Goal: Task Accomplishment & Management: Manage account settings

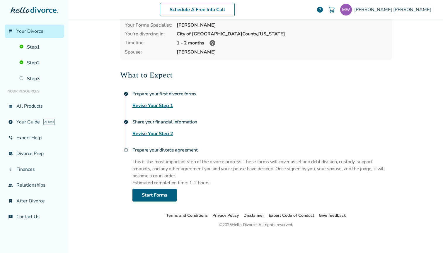
scroll to position [39, 0]
click at [33, 78] on link "Step 3" at bounding box center [40, 78] width 48 height 13
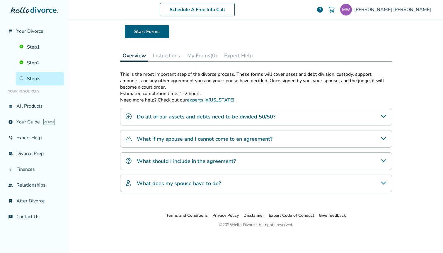
scroll to position [41, 0]
click at [33, 63] on link "Step 2" at bounding box center [40, 62] width 48 height 13
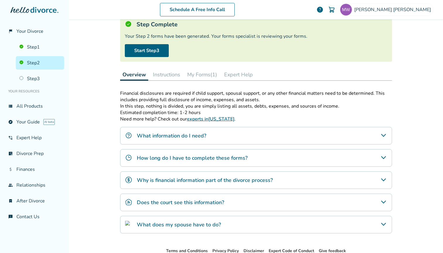
scroll to position [29, 0]
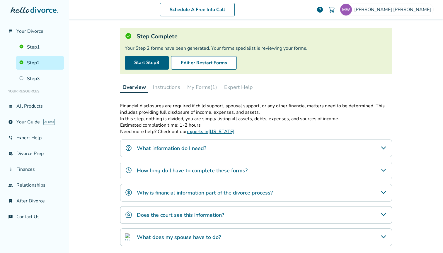
click at [203, 87] on button "My Forms (1)" at bounding box center [202, 87] width 35 height 12
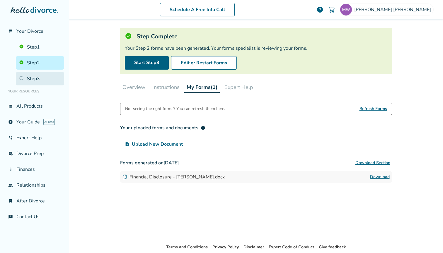
click at [33, 78] on link "Step 3" at bounding box center [40, 78] width 48 height 13
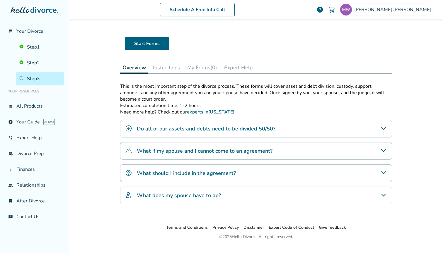
click at [384, 128] on icon "Do all of our assets and debts need to be divided 50/50?" at bounding box center [383, 128] width 7 height 7
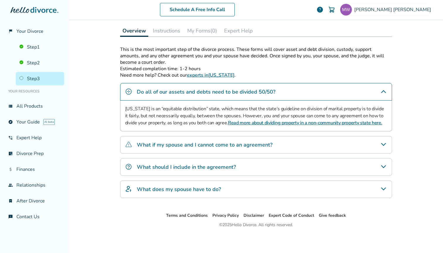
scroll to position [66, 0]
click at [383, 166] on icon "What should I include in the agreement?" at bounding box center [383, 167] width 7 height 7
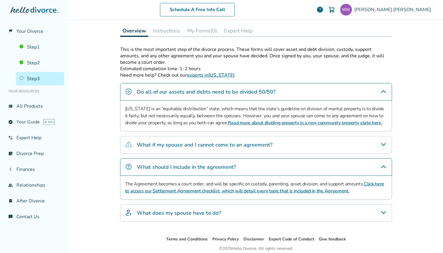
click at [383, 212] on icon "What does my spouse have to do?" at bounding box center [383, 213] width 7 height 7
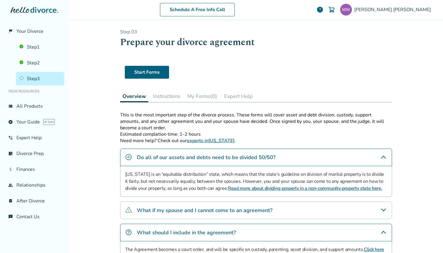
scroll to position [0, 0]
click at [405, 10] on span "[PERSON_NAME]" at bounding box center [393, 9] width 79 height 6
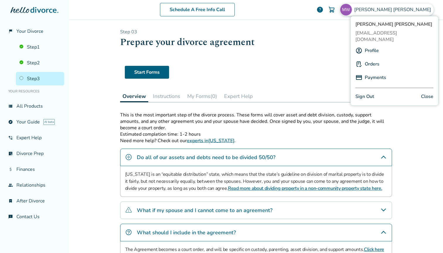
click at [374, 45] on link "Profile" at bounding box center [372, 50] width 14 height 11
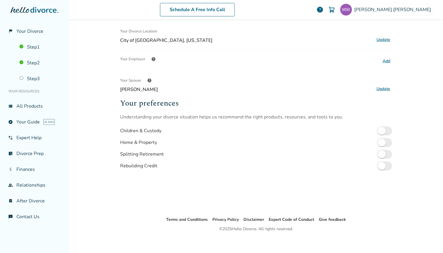
scroll to position [135, 0]
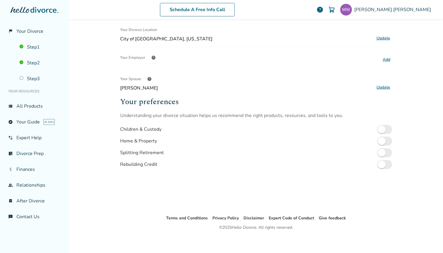
click at [379, 86] on button "Update" at bounding box center [383, 88] width 17 height 8
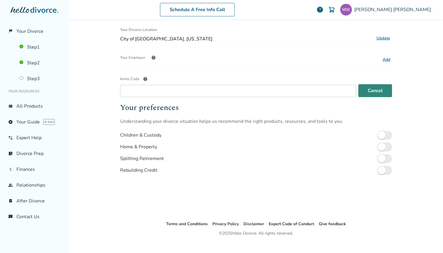
click at [375, 91] on button "Cancel" at bounding box center [375, 90] width 34 height 13
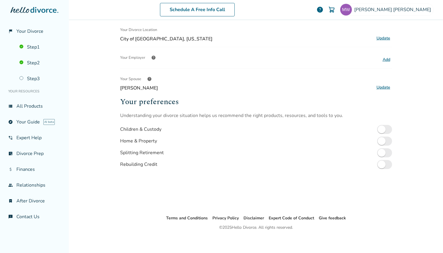
click at [150, 79] on span "help" at bounding box center [149, 79] width 5 height 5
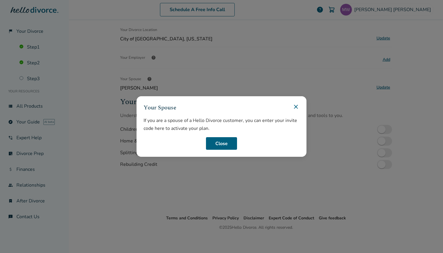
click at [295, 106] on icon at bounding box center [295, 106] width 7 height 7
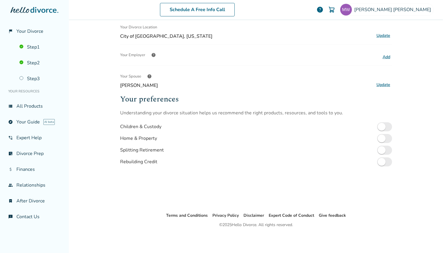
scroll to position [138, 0]
click at [149, 76] on span "help" at bounding box center [149, 76] width 5 height 5
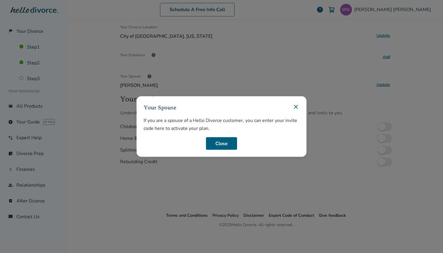
click at [297, 106] on icon at bounding box center [295, 106] width 7 height 7
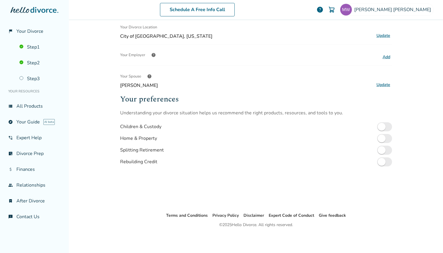
click at [324, 10] on span "help" at bounding box center [319, 9] width 7 height 7
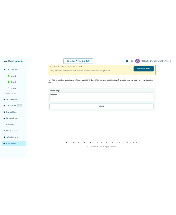
scroll to position [29, 0]
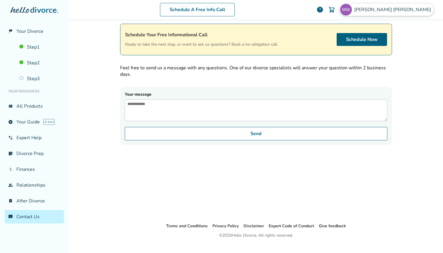
click at [352, 11] on img at bounding box center [346, 10] width 12 height 12
click at [94, 161] on div "Schedule A Free Info Call [PERSON_NAME] help Schedule A Free Call [PERSON_NAME]…" at bounding box center [256, 126] width 374 height 253
